Goal: Information Seeking & Learning: Learn about a topic

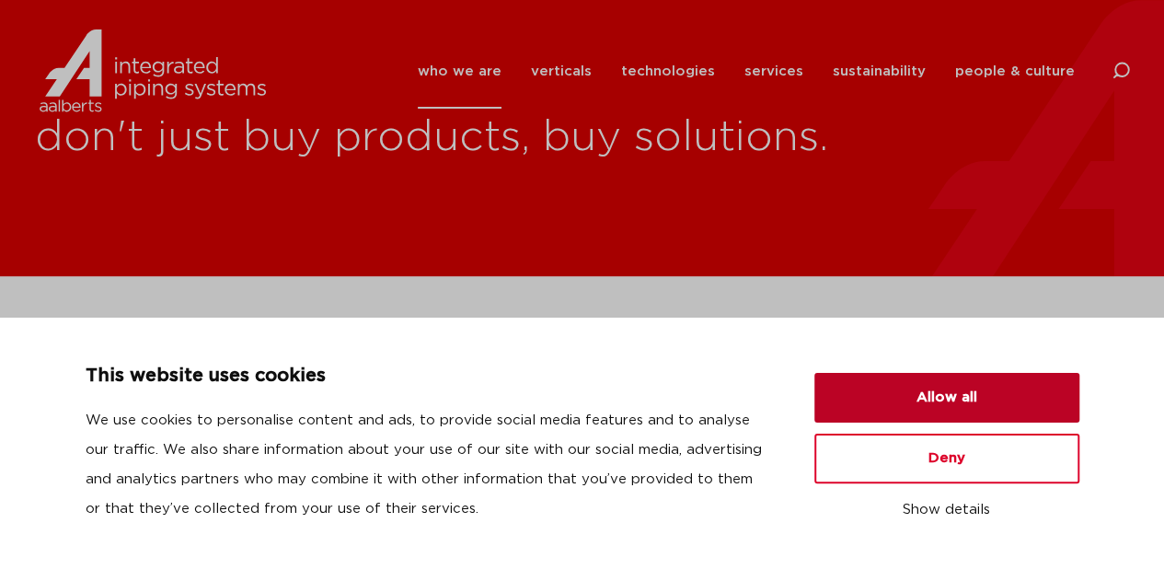
click at [950, 401] on button "Allow all" at bounding box center [946, 398] width 265 height 50
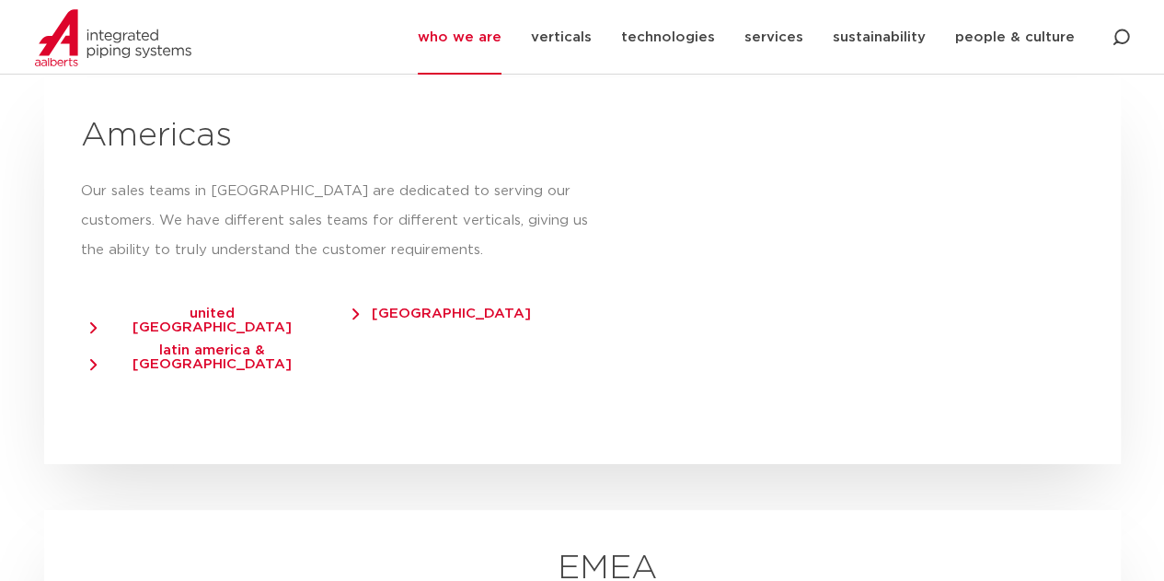
scroll to position [3309, 0]
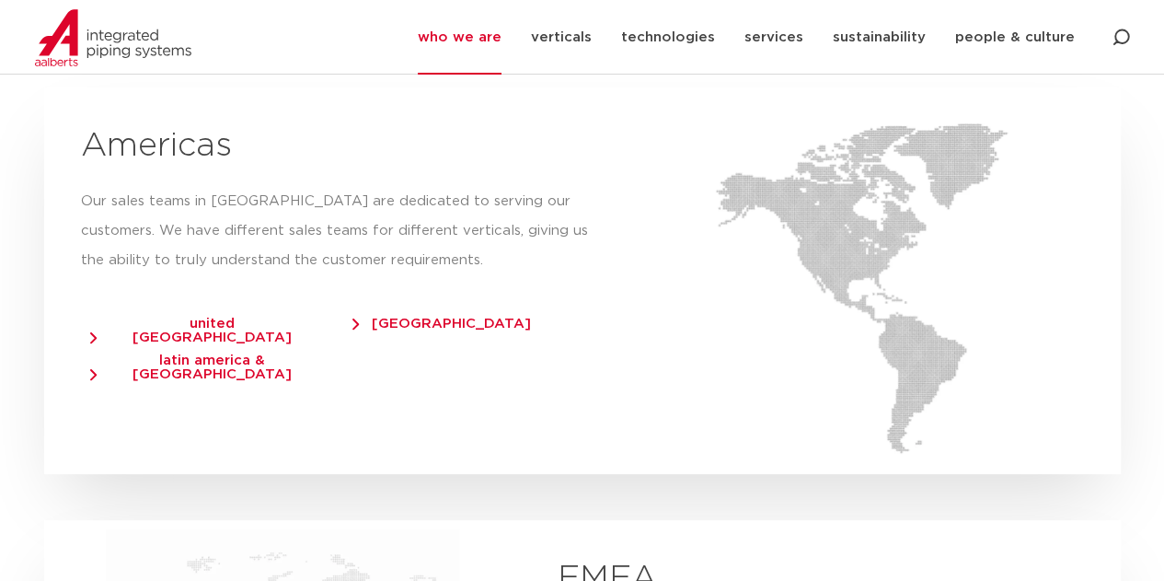
click at [192, 317] on span "united states of america" at bounding box center [203, 331] width 226 height 28
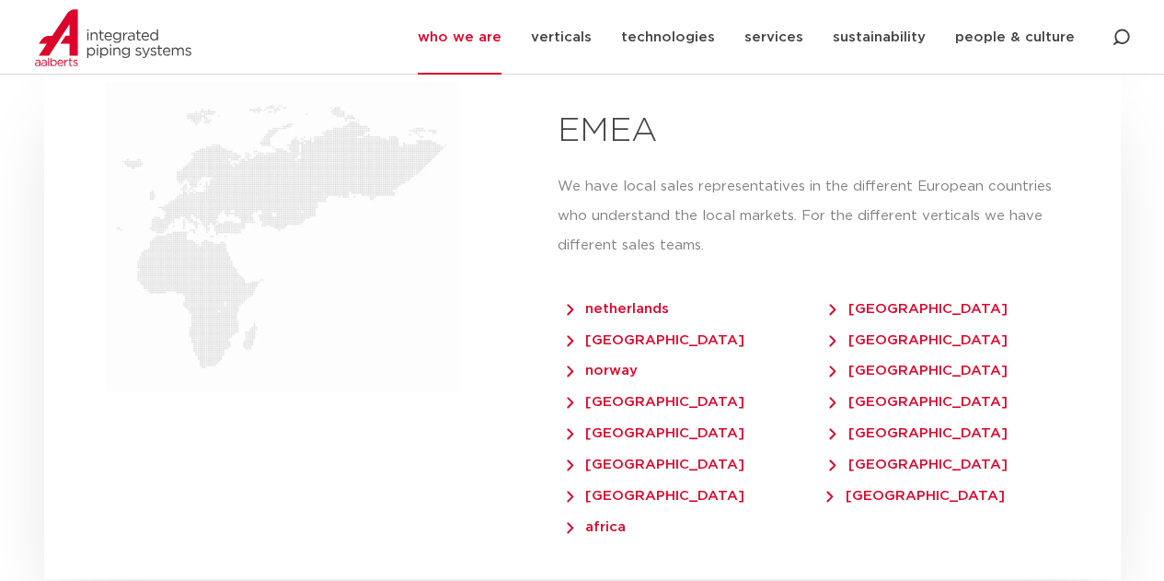
scroll to position [3747, 0]
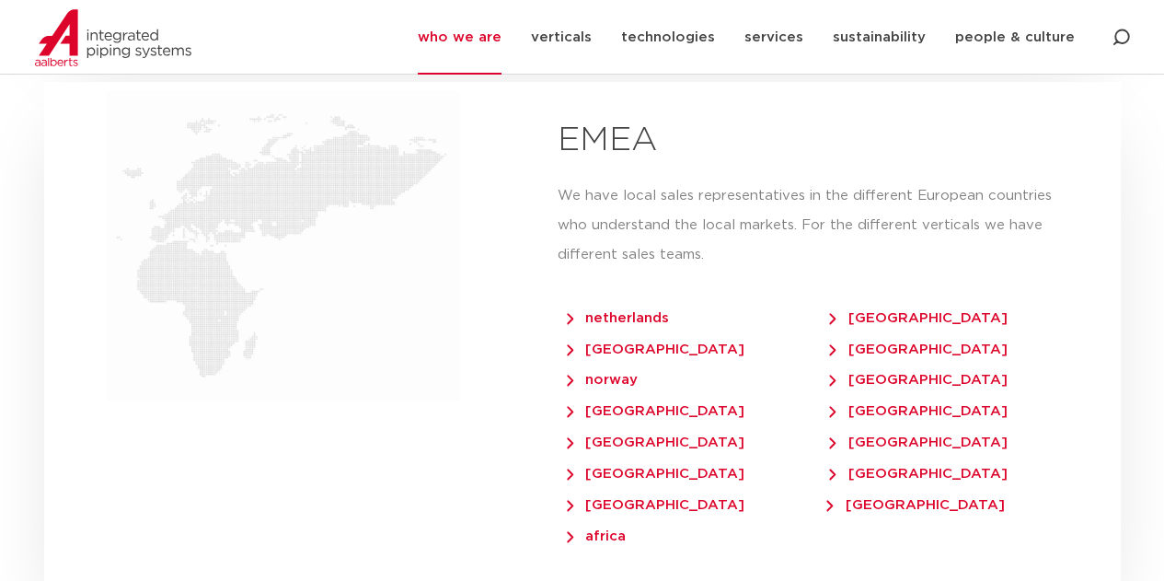
click at [609, 435] on span "finland" at bounding box center [656, 442] width 178 height 14
click at [574, 32] on link "verticals" at bounding box center [561, 37] width 61 height 75
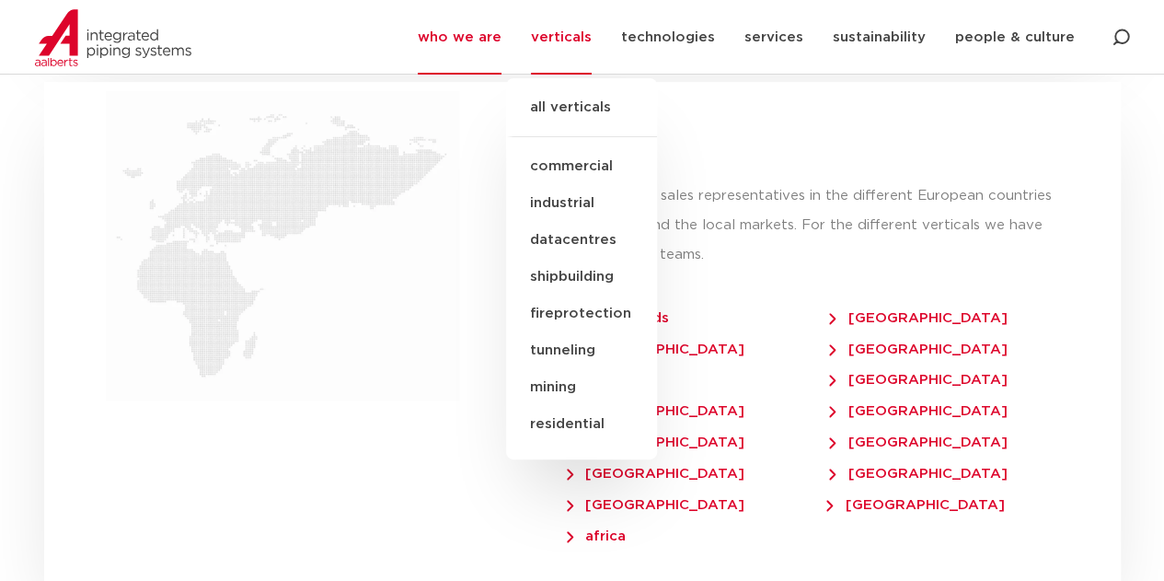
click at [595, 350] on link "tunneling" at bounding box center [581, 350] width 151 height 37
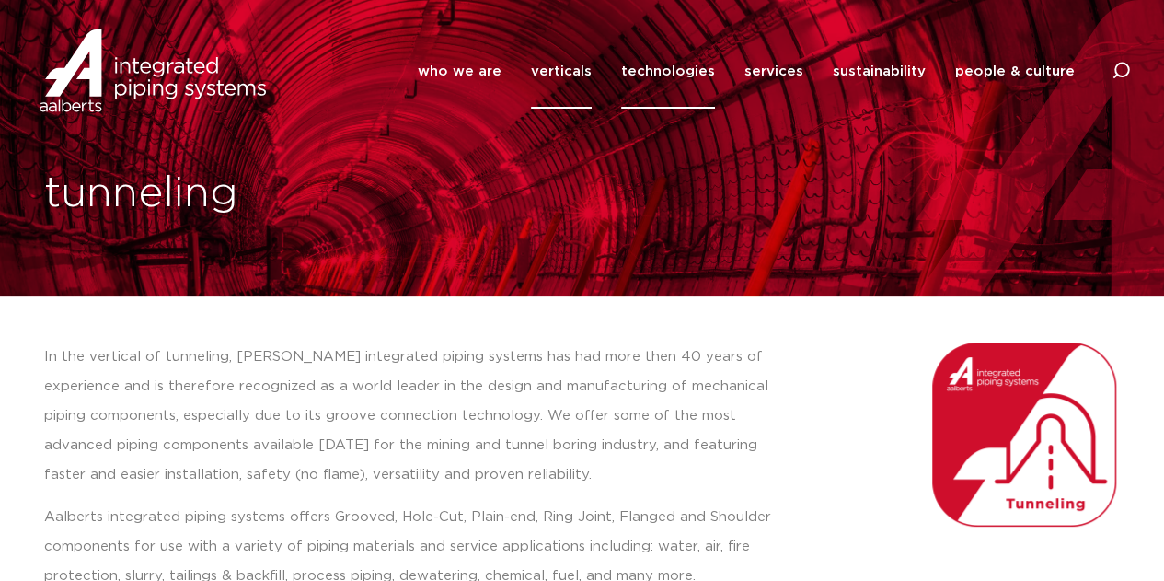
click at [697, 67] on link "technologies" at bounding box center [668, 71] width 94 height 75
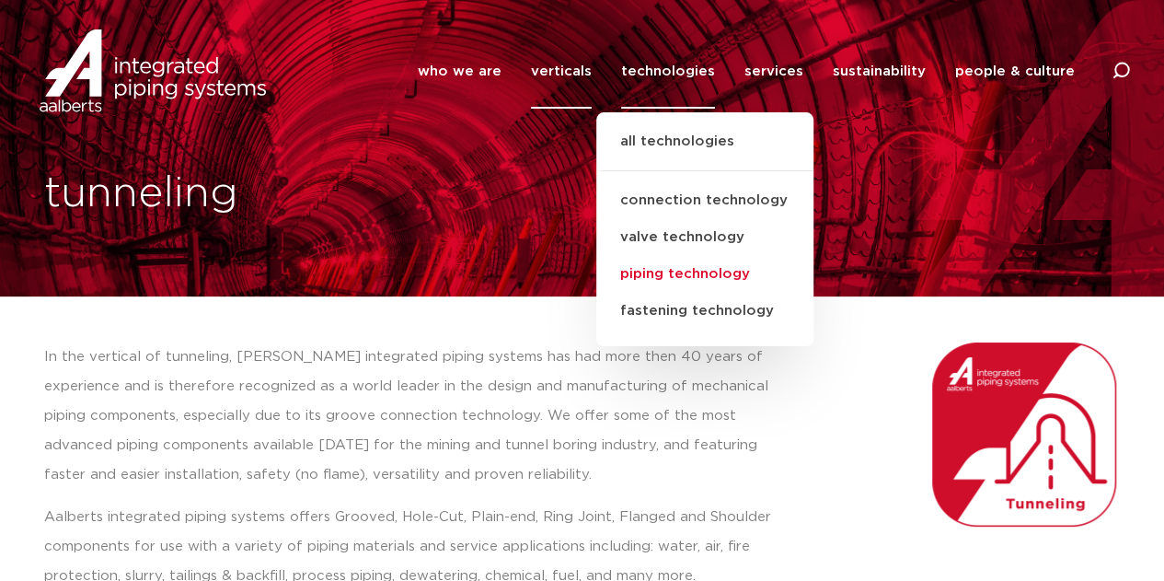
click at [723, 272] on link "piping technology" at bounding box center [704, 274] width 217 height 37
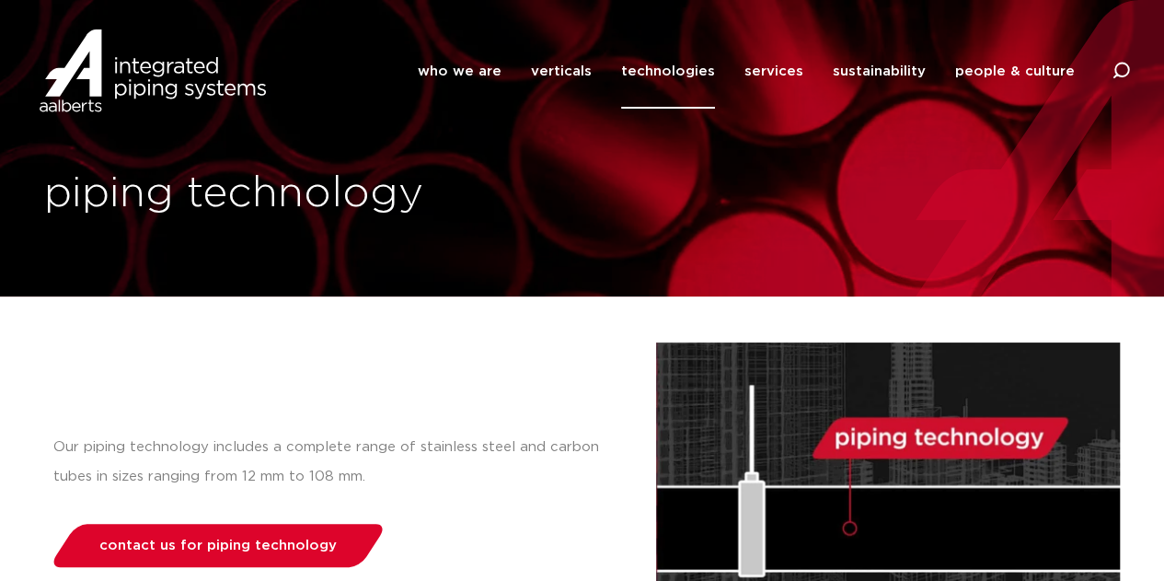
click at [703, 67] on link "technologies" at bounding box center [668, 71] width 94 height 75
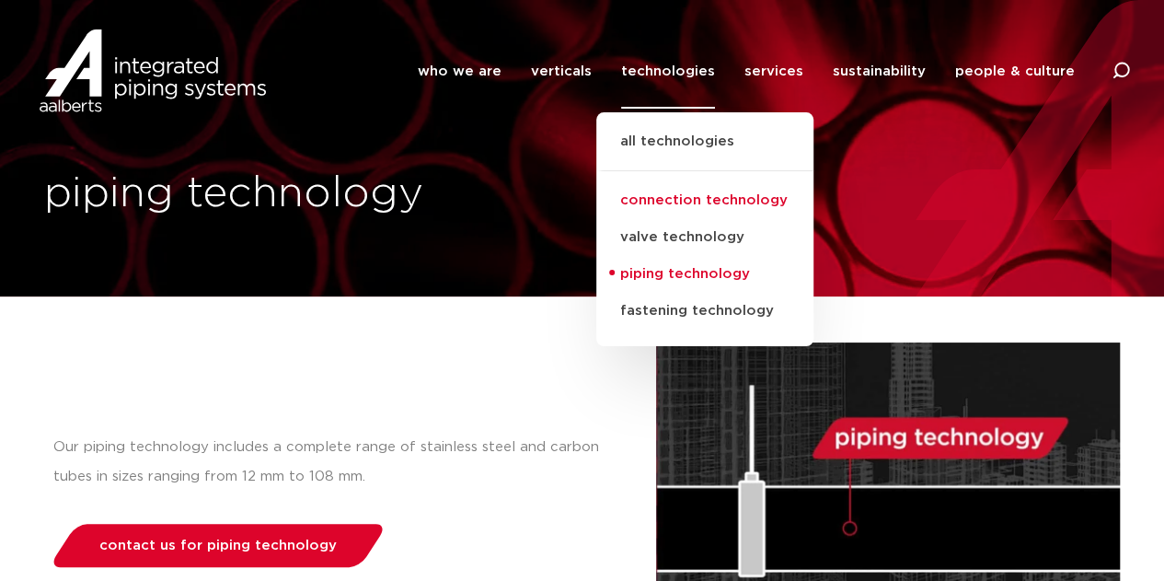
click at [693, 209] on link "connection technology" at bounding box center [704, 200] width 217 height 37
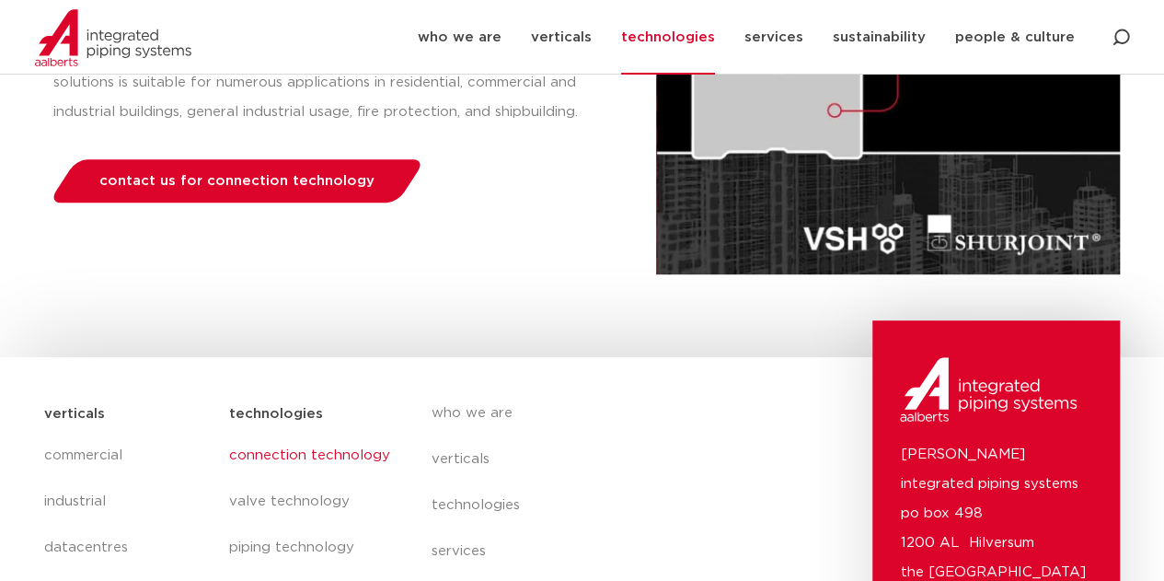
scroll to position [158, 0]
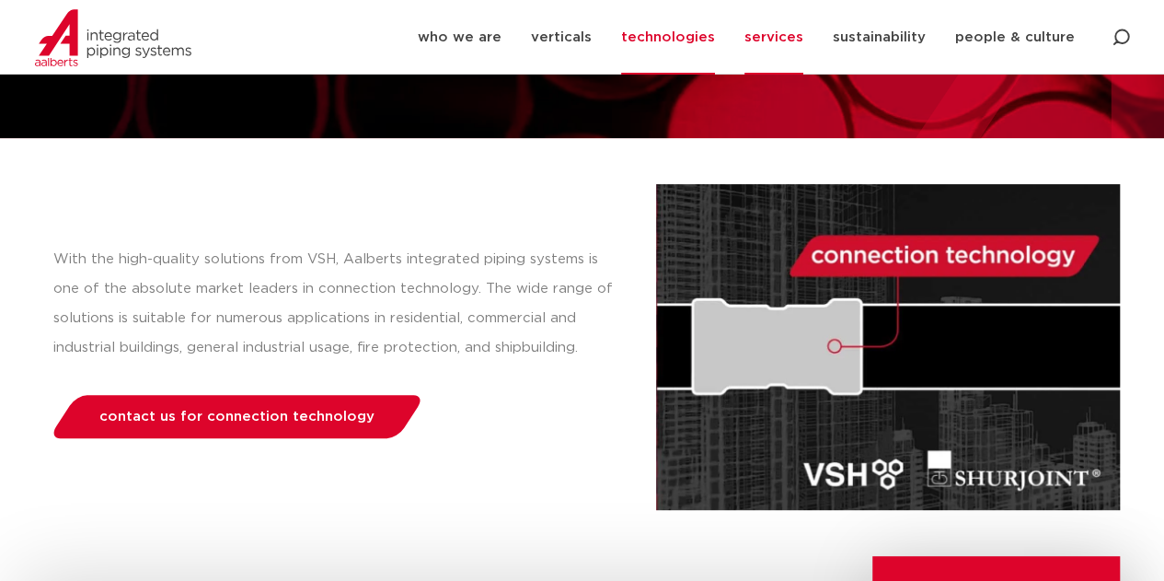
click at [790, 40] on link "services" at bounding box center [773, 37] width 59 height 75
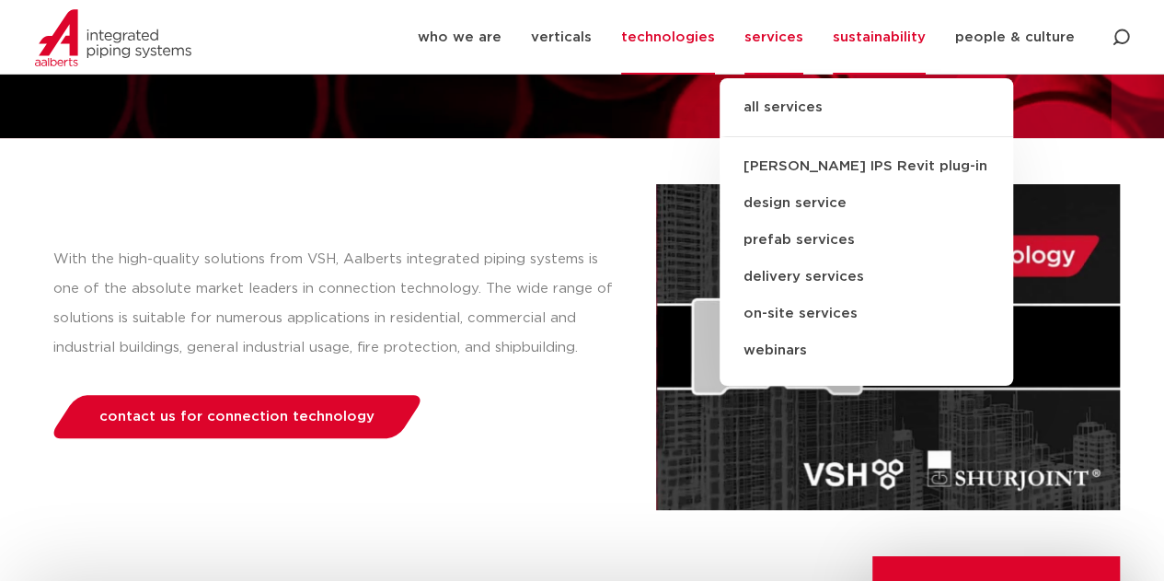
click at [860, 38] on link "sustainability" at bounding box center [879, 37] width 93 height 75
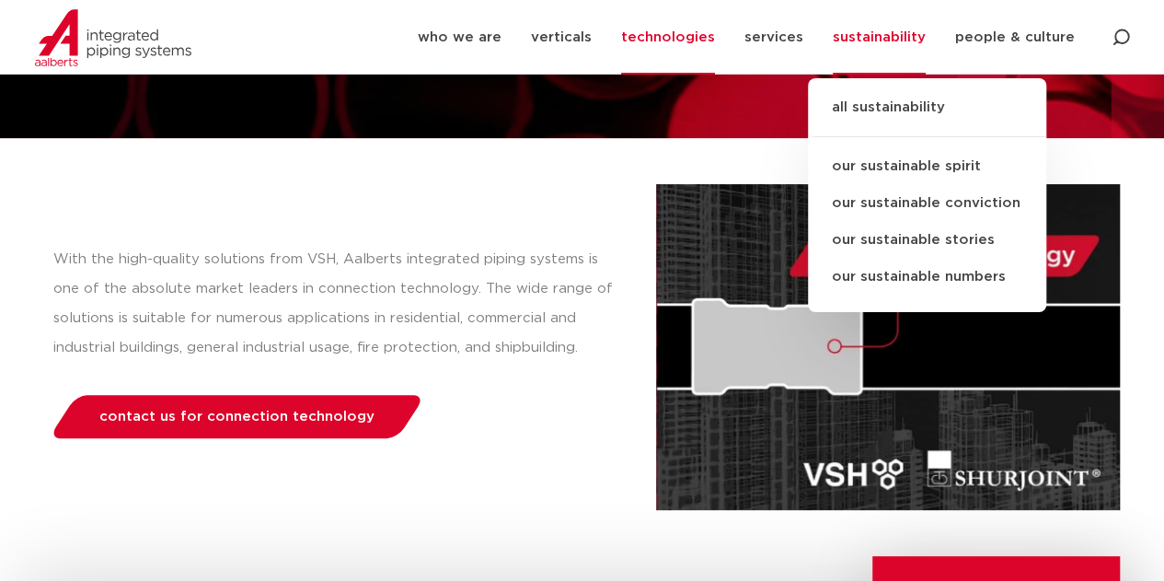
click at [860, 38] on link "sustainability" at bounding box center [879, 37] width 93 height 75
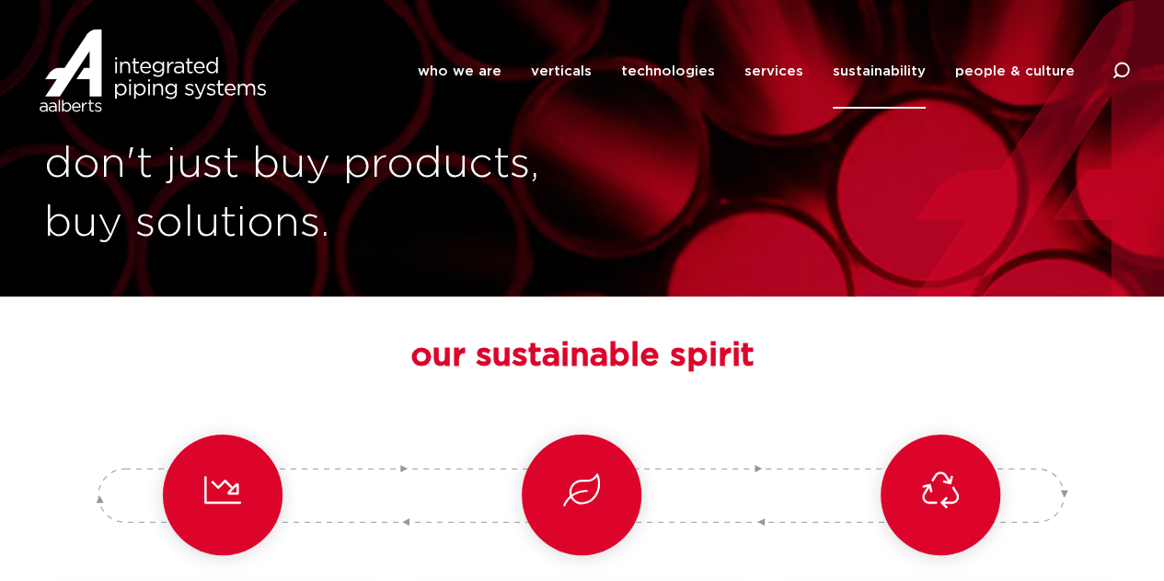
drag, startPoint x: 1168, startPoint y: 54, endPoint x: 1143, endPoint y: 37, distance: 30.4
click at [1039, 68] on link "people & culture" at bounding box center [1015, 71] width 120 height 75
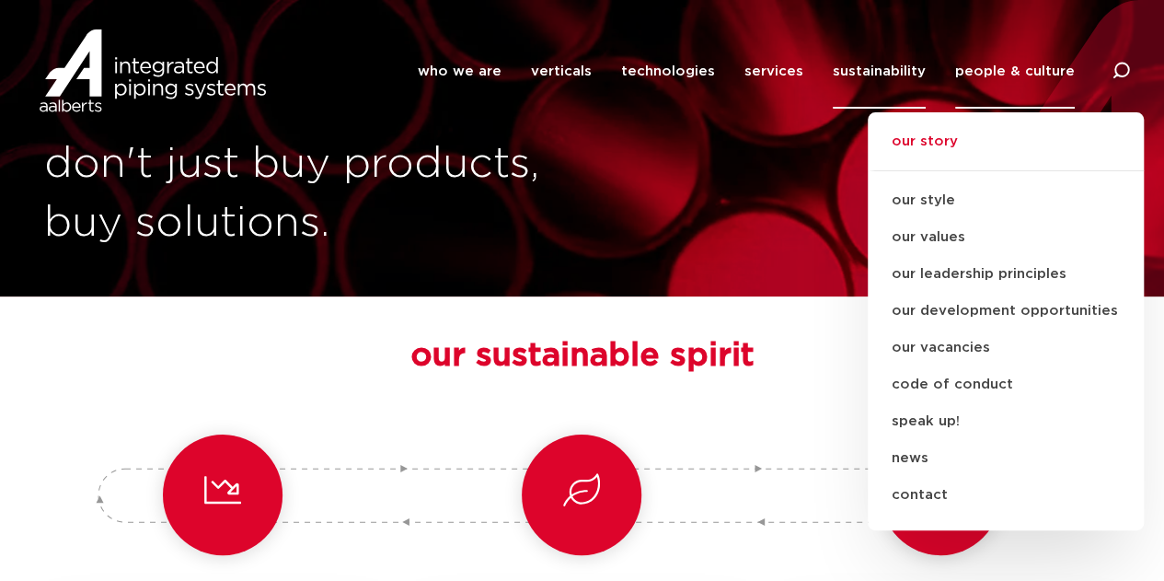
click at [953, 136] on link "our story" at bounding box center [1006, 151] width 276 height 40
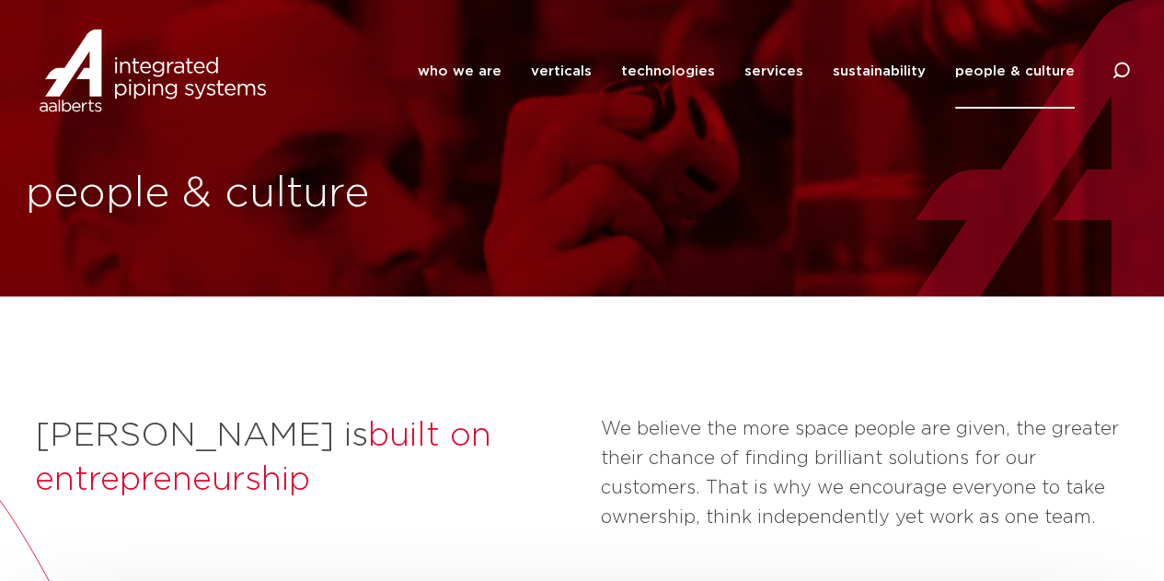
scroll to position [64, 0]
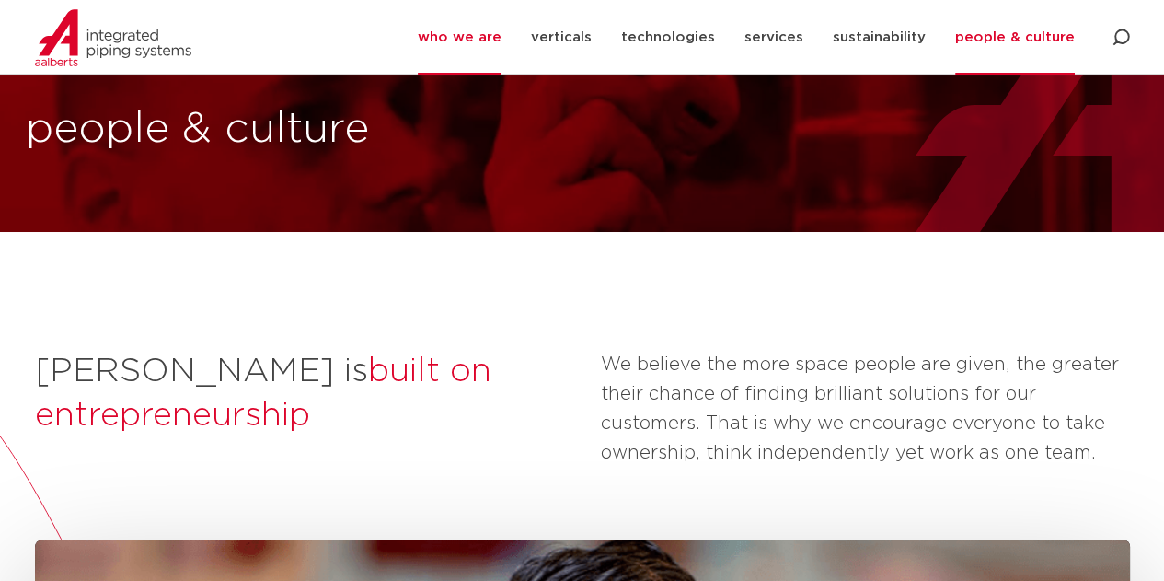
click at [501, 30] on link "who we are" at bounding box center [460, 37] width 84 height 75
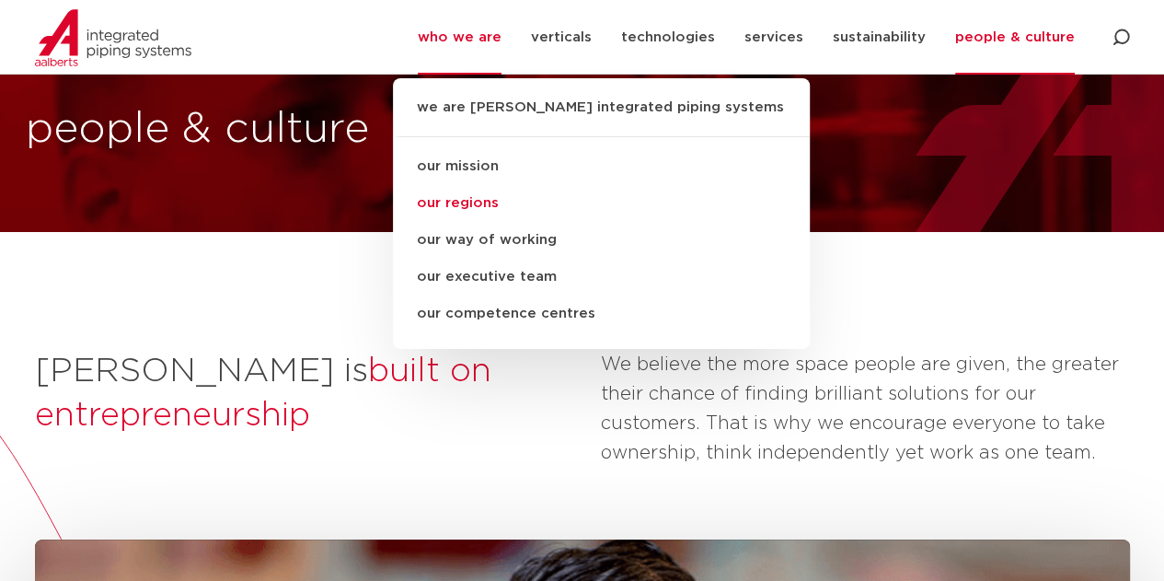
click at [481, 204] on link "our regions" at bounding box center [601, 203] width 417 height 37
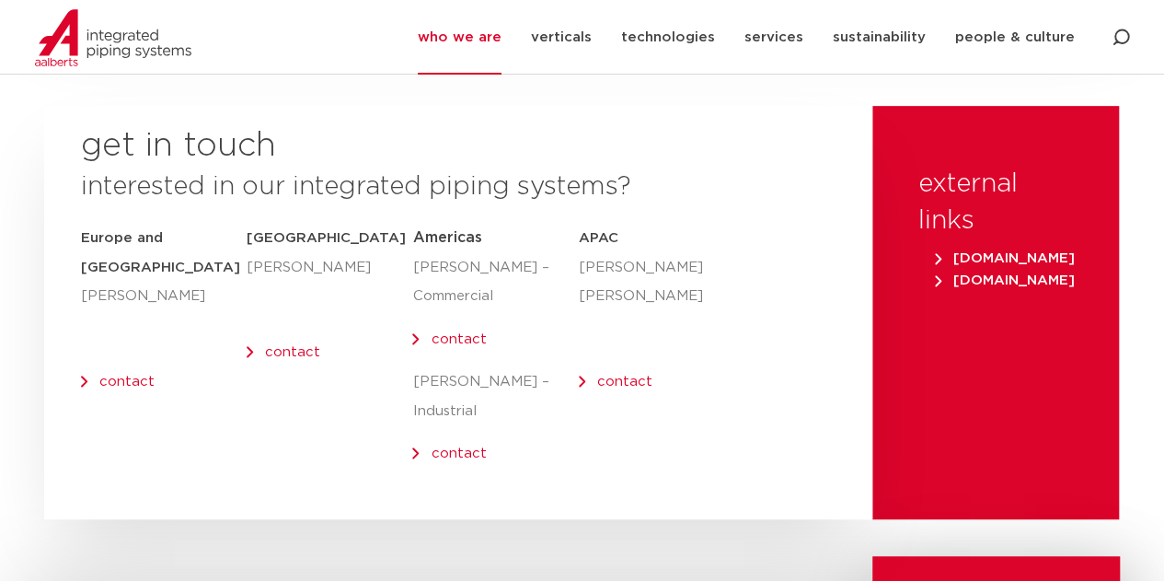
scroll to position [7416, 0]
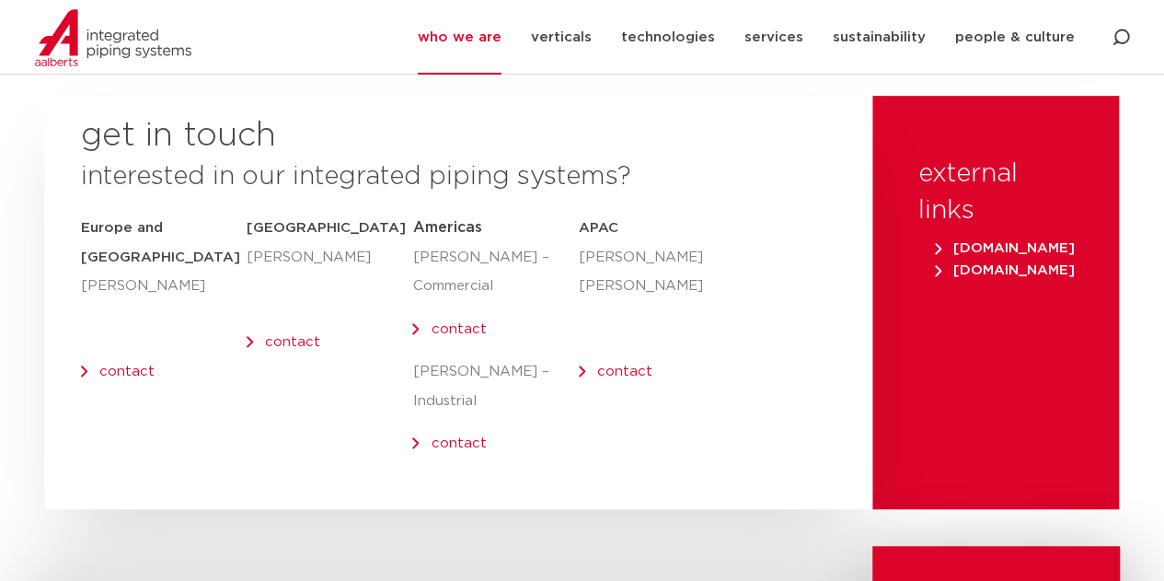
click at [981, 263] on span "[DOMAIN_NAME]" at bounding box center [1005, 270] width 140 height 14
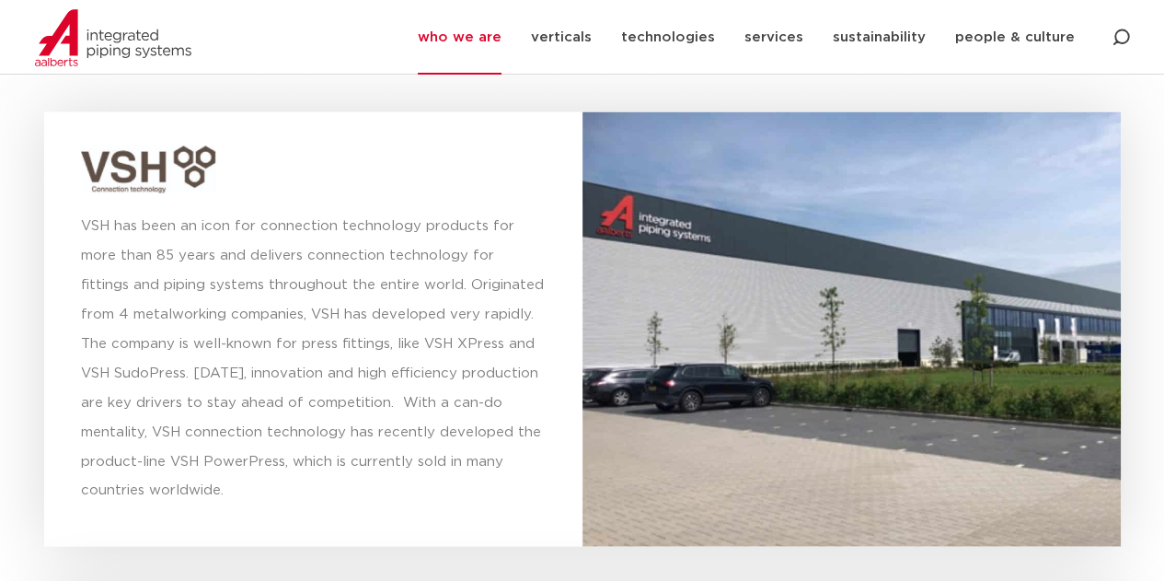
scroll to position [5160, 0]
